Goal: Task Accomplishment & Management: Complete application form

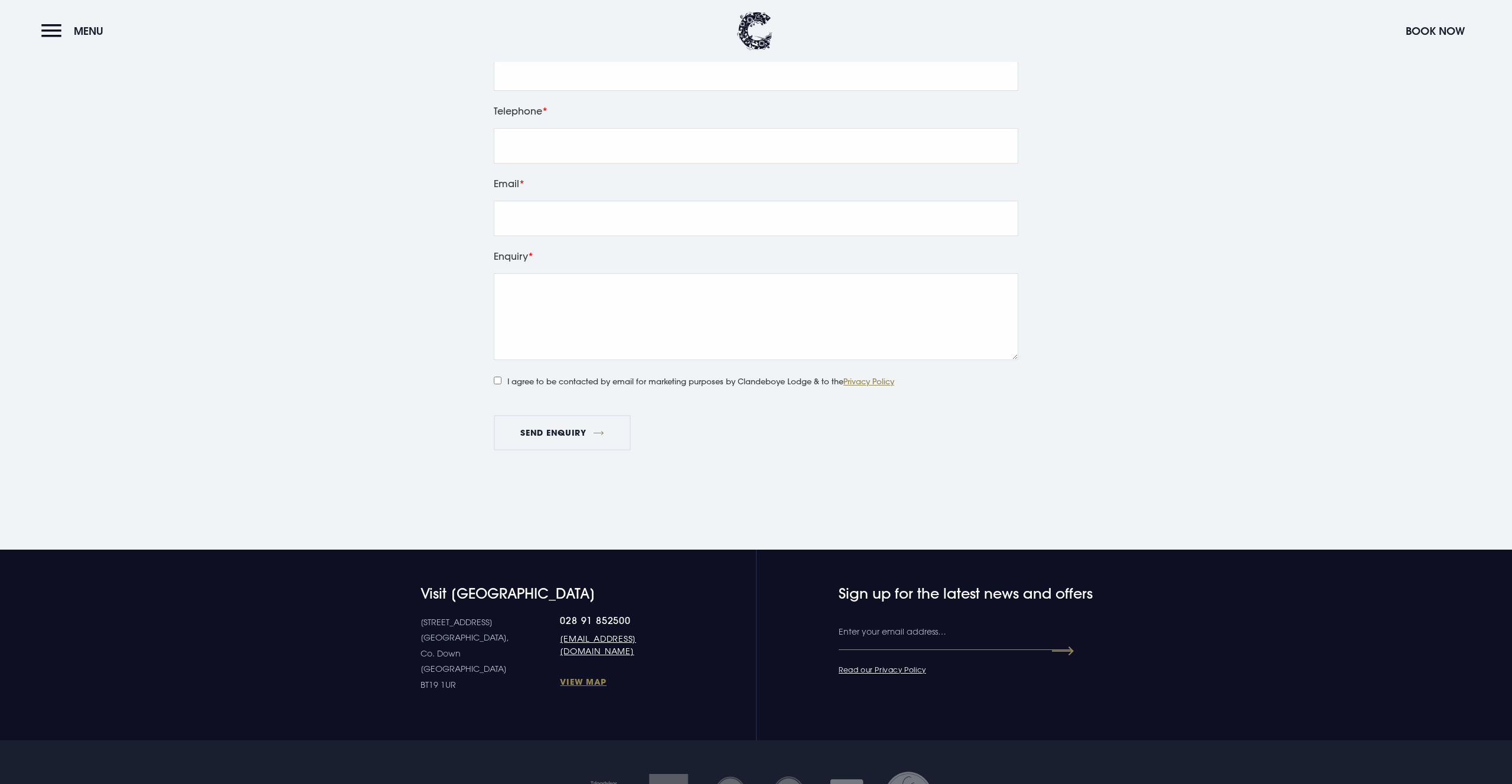
scroll to position [1439, 0]
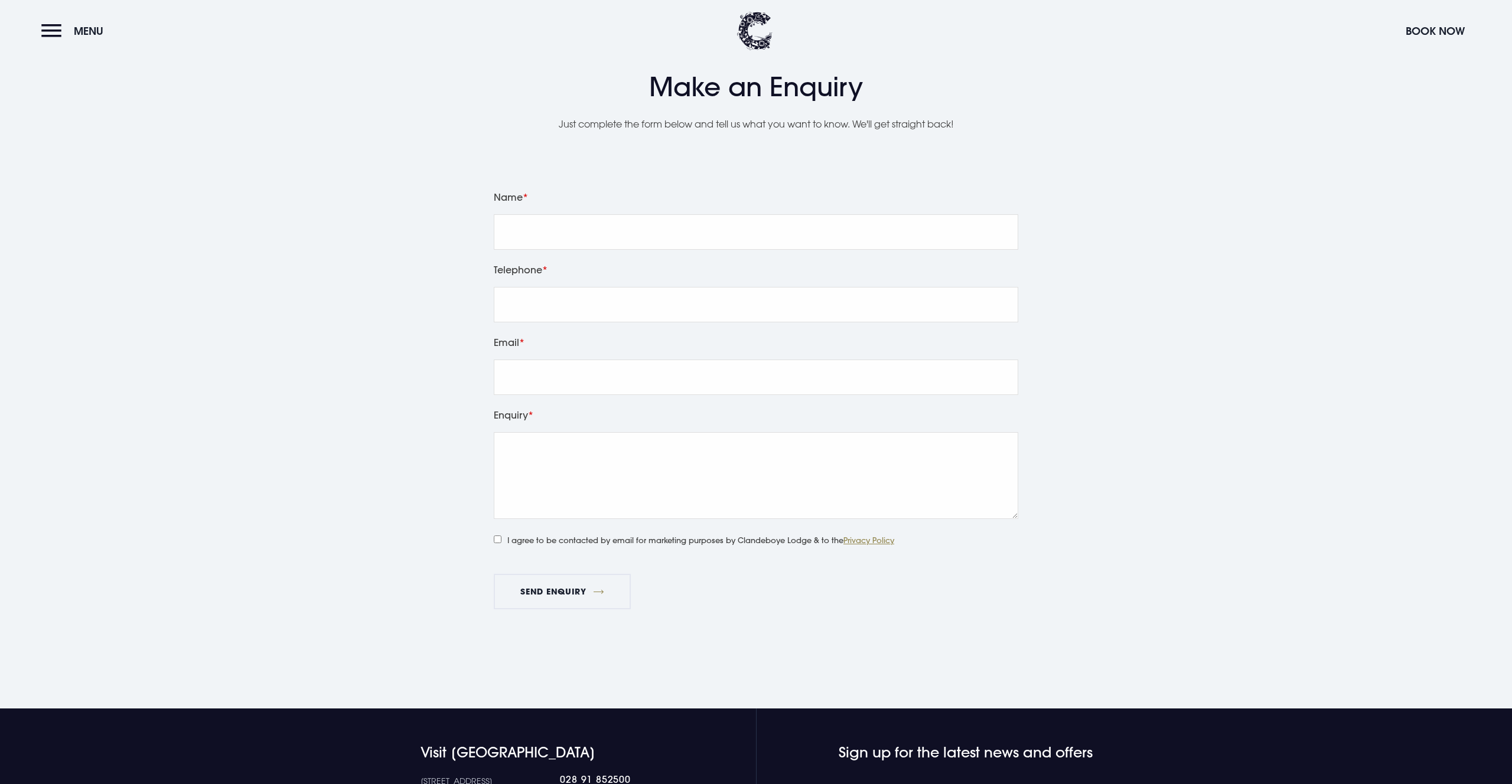
click at [545, 250] on div "Name" at bounding box center [756, 225] width 533 height 72
click at [548, 239] on input "Name" at bounding box center [756, 232] width 525 height 35
click at [400, 235] on div "Leave this field blank Name Telephone Email Enquiry I agree to be contacted by …" at bounding box center [756, 414] width 836 height 470
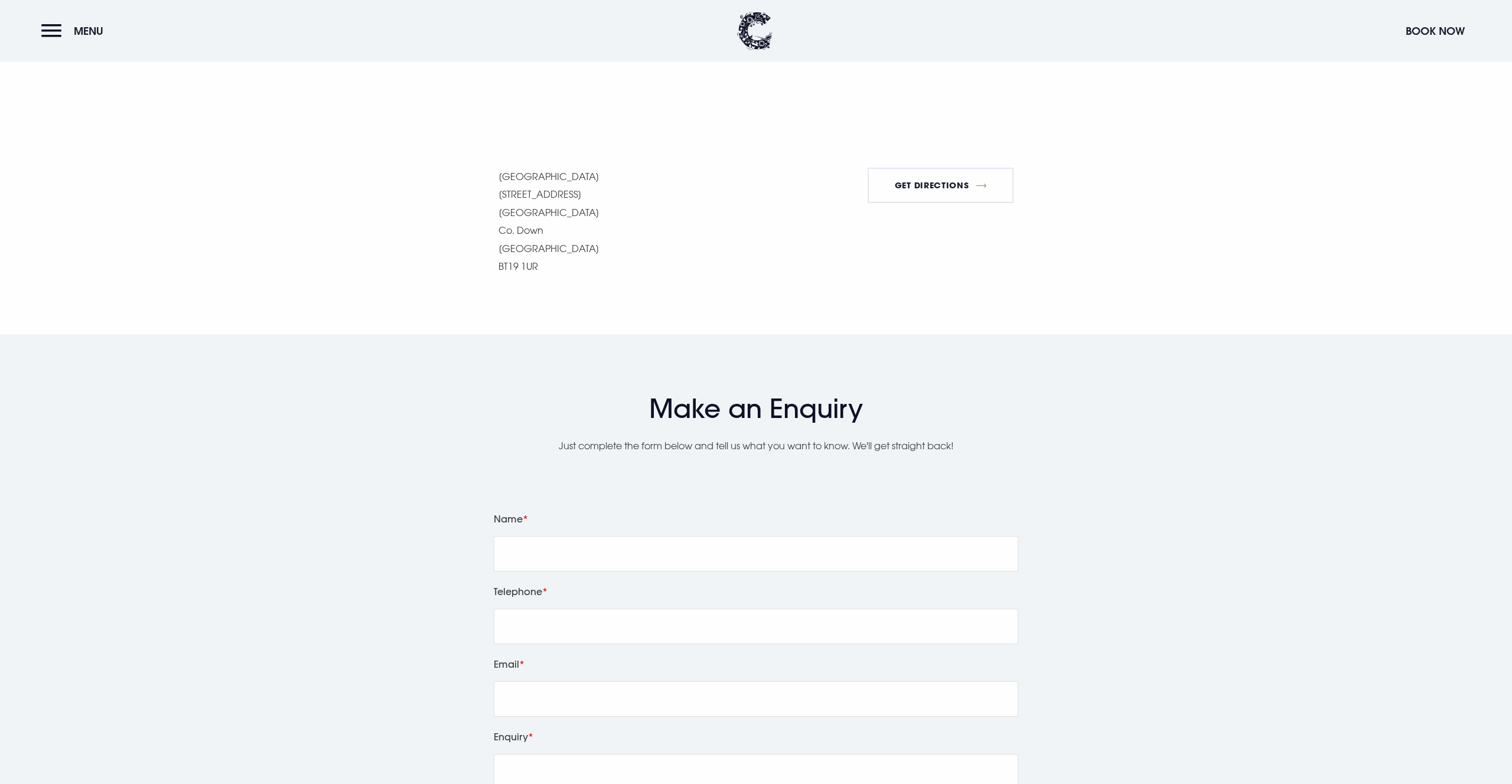
scroll to position [1451, 0]
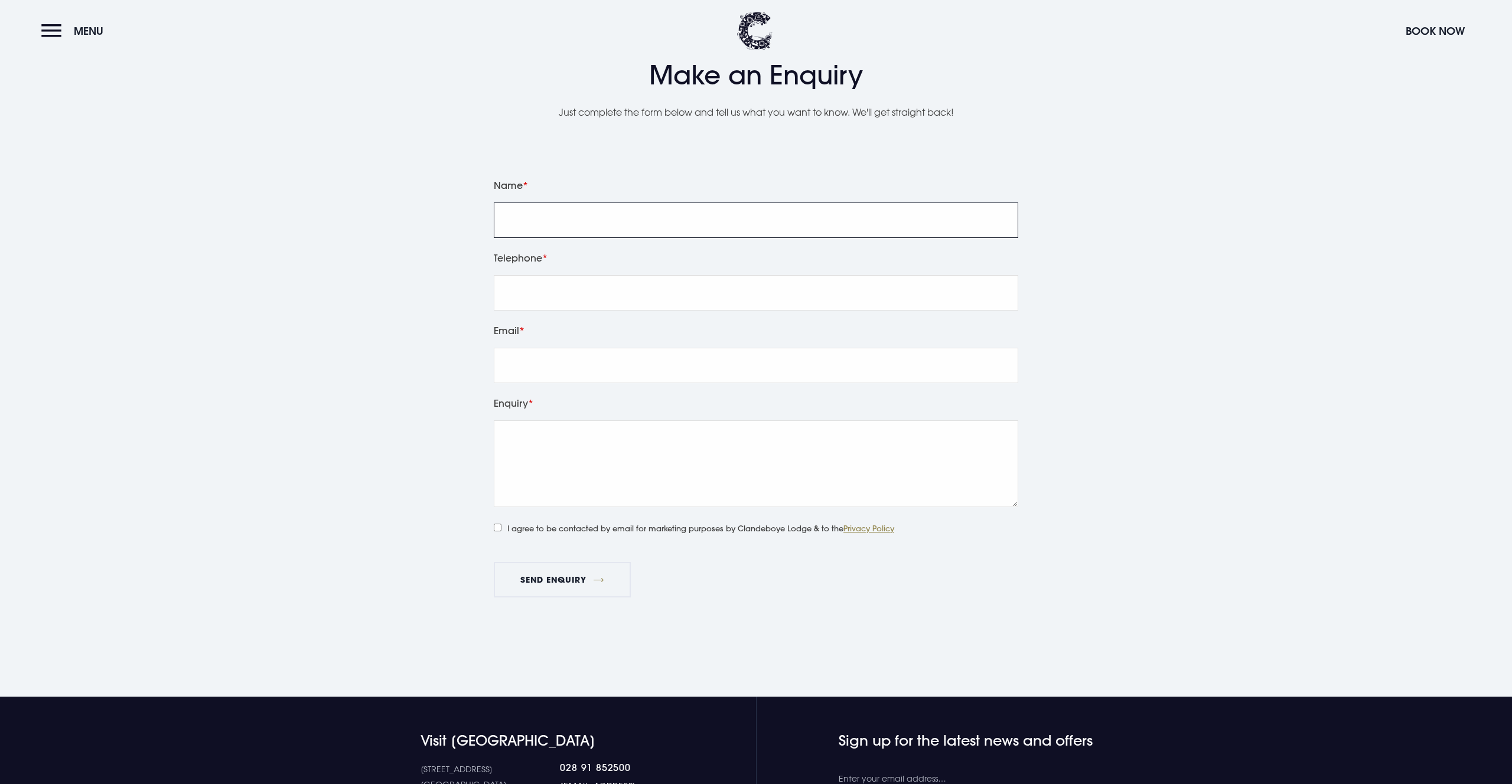
click at [528, 226] on input "Name" at bounding box center [756, 220] width 525 height 35
type input "Ben"
click at [526, 290] on input "Telephone" at bounding box center [756, 293] width 525 height 35
type input "01234567890"
click at [543, 359] on input "Email" at bounding box center [756, 365] width 525 height 35
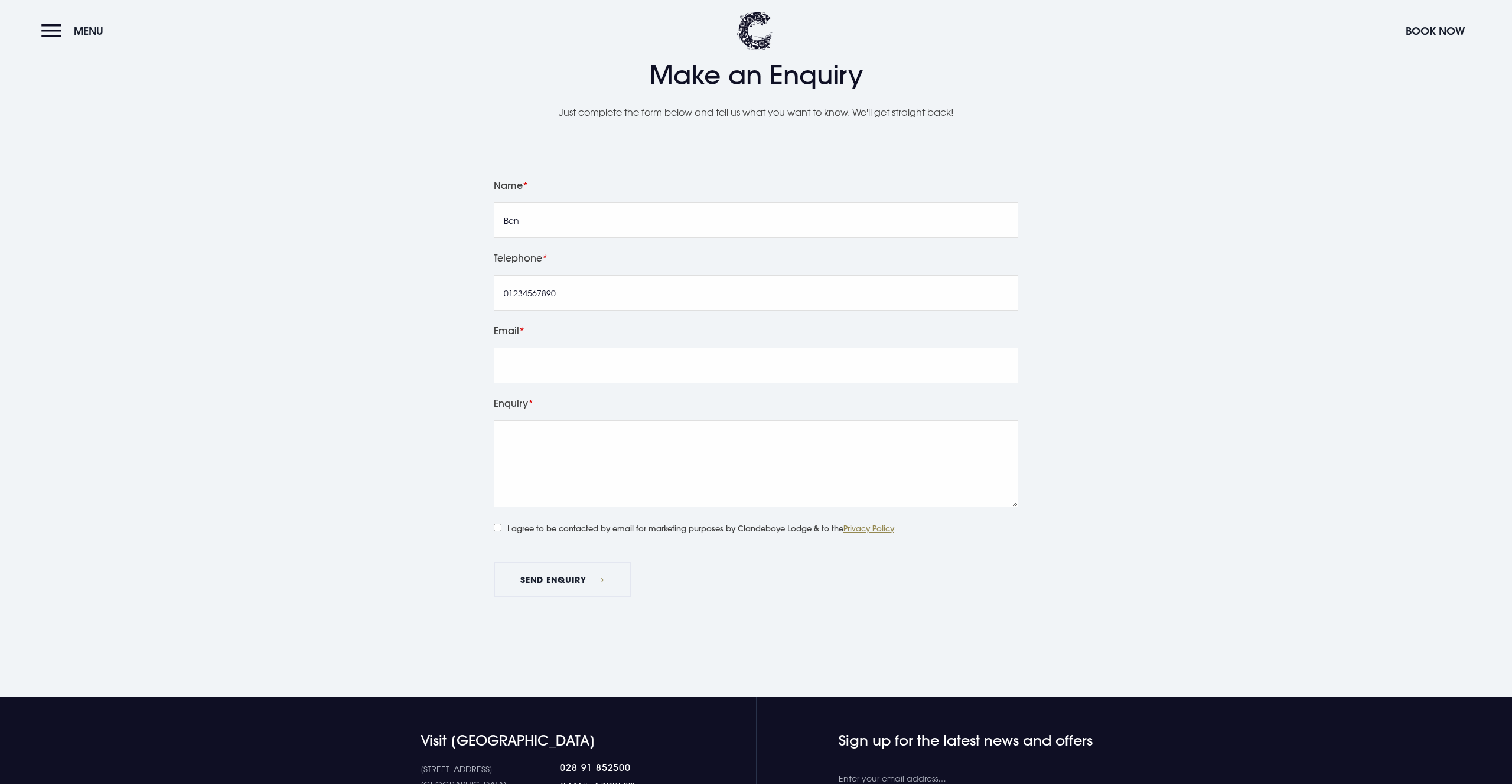
type input "[EMAIL_ADDRESS][DOMAIN_NAME]"
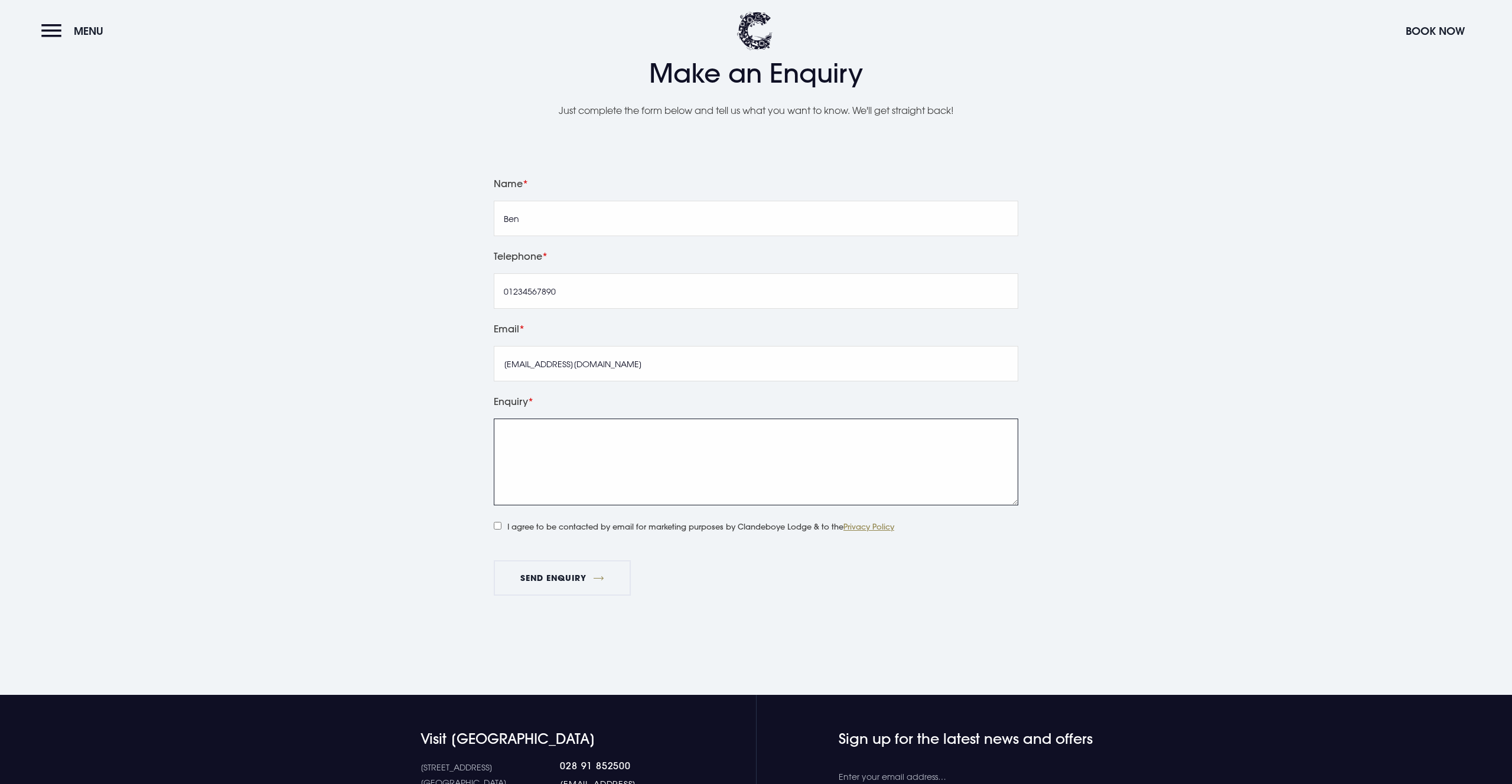
click at [574, 459] on textarea "Enquiry" at bounding box center [756, 462] width 525 height 87
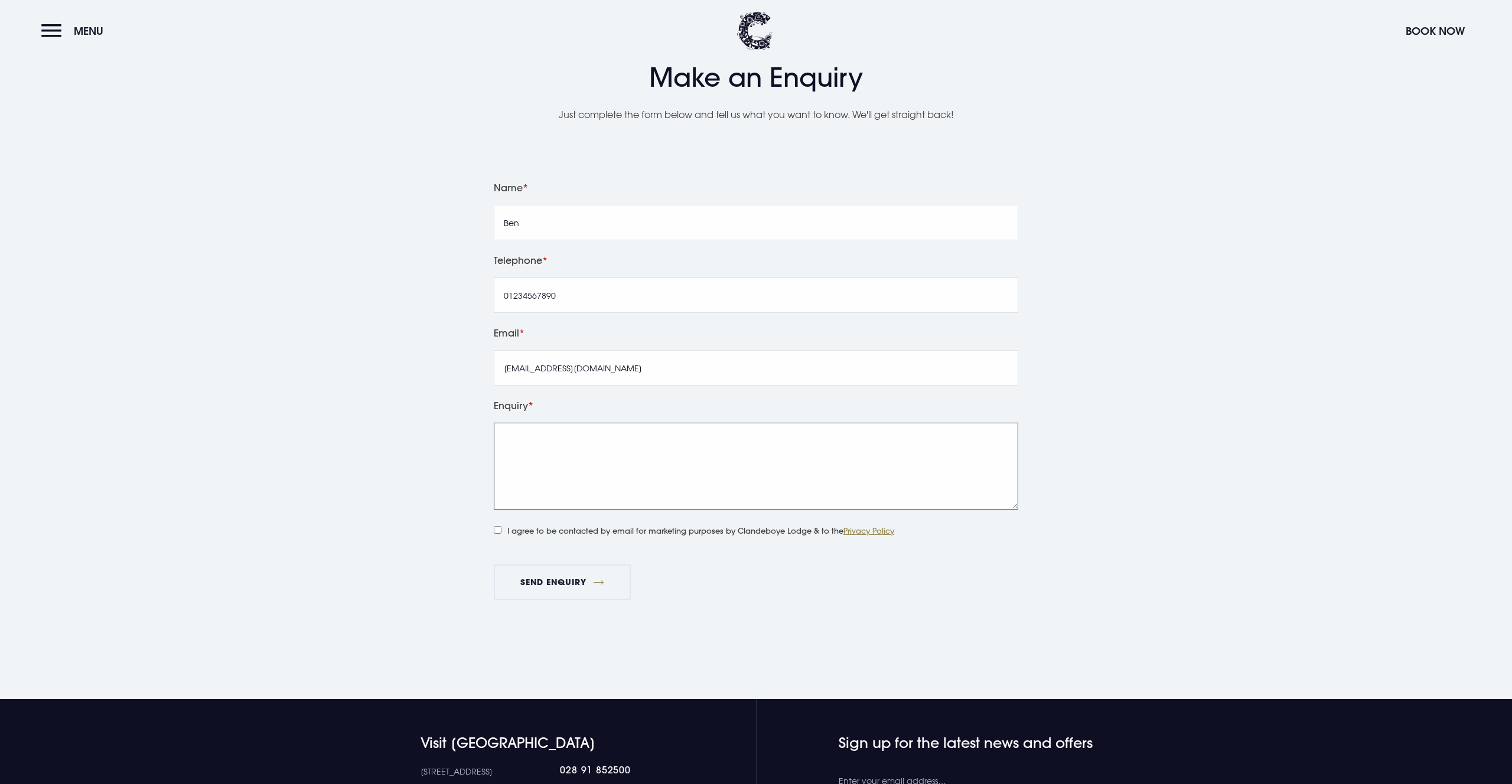
scroll to position [1447, 0]
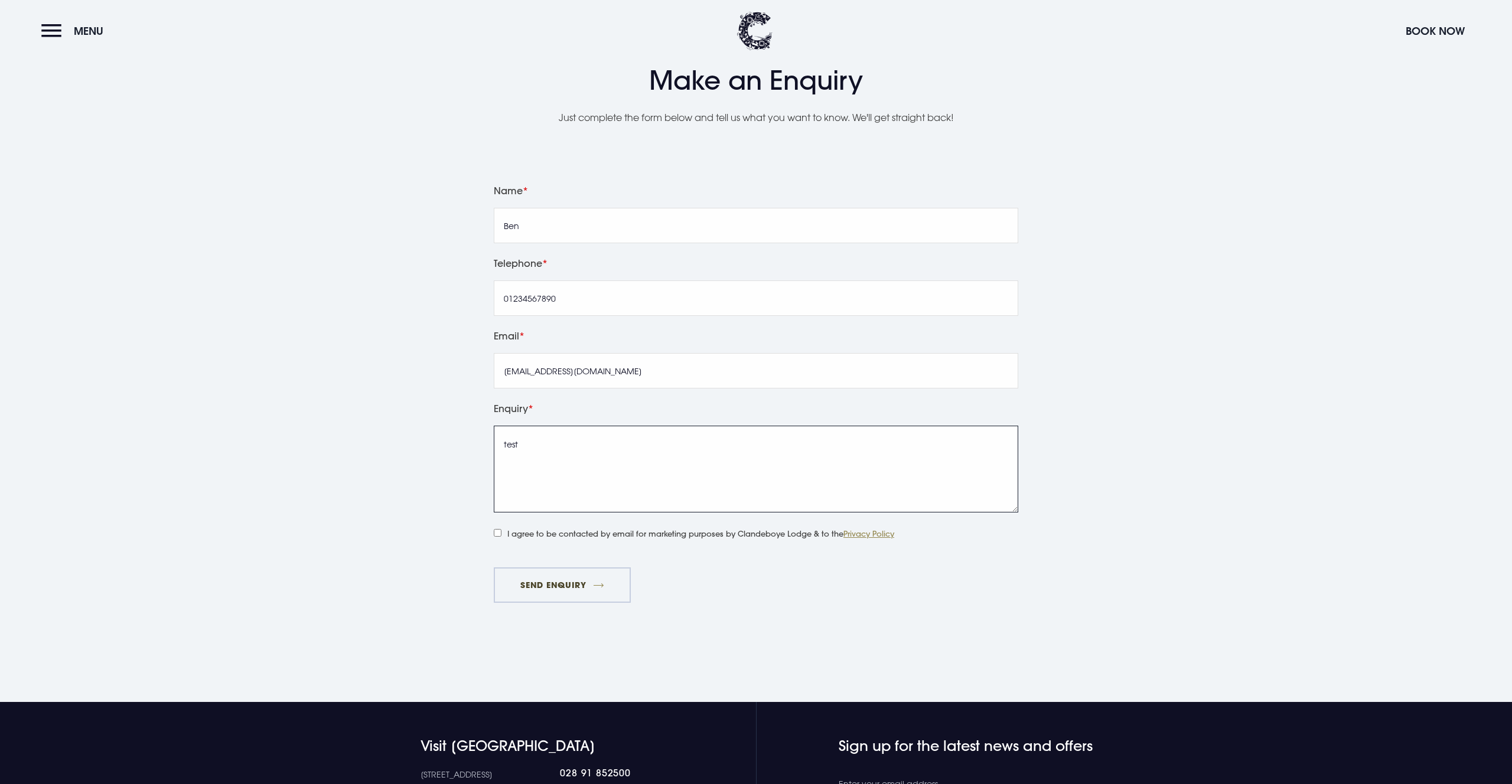
type textarea "test"
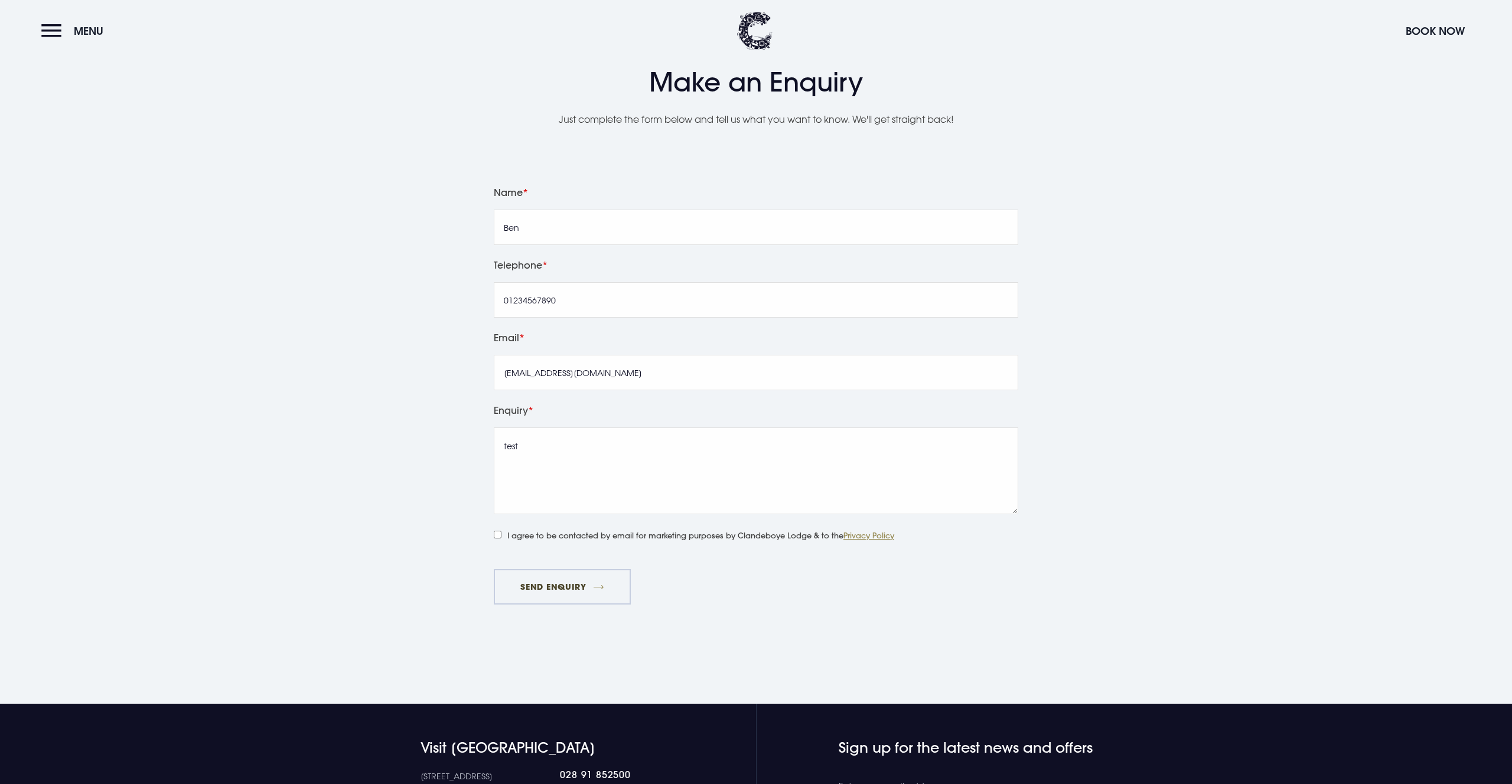
click at [564, 583] on button "Send Enquiry" at bounding box center [562, 586] width 137 height 35
